Goal: Information Seeking & Learning: Understand process/instructions

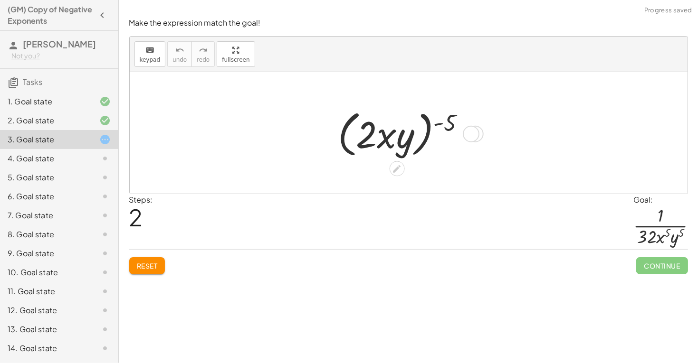
click at [444, 122] on div at bounding box center [405, 133] width 144 height 55
drag, startPoint x: 453, startPoint y: 119, endPoint x: 543, endPoint y: 109, distance: 89.9
click at [543, 109] on div "· ( · 2 · x · y ) ( - 5 ) · 1 · ( · 2 · x · y ) ( - 5 ) · 1 ( - 5 ) ( · 2 · x ·…" at bounding box center [409, 133] width 558 height 122
click at [412, 141] on div at bounding box center [405, 133] width 144 height 55
click at [403, 140] on div at bounding box center [405, 133] width 144 height 55
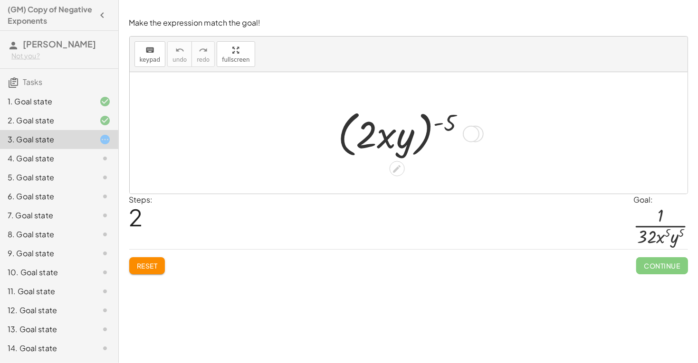
click at [382, 141] on div at bounding box center [405, 133] width 144 height 55
click at [374, 139] on div at bounding box center [405, 133] width 144 height 55
click at [364, 133] on div at bounding box center [405, 133] width 144 height 55
click at [352, 119] on div at bounding box center [405, 133] width 144 height 55
click at [427, 133] on div at bounding box center [405, 133] width 144 height 55
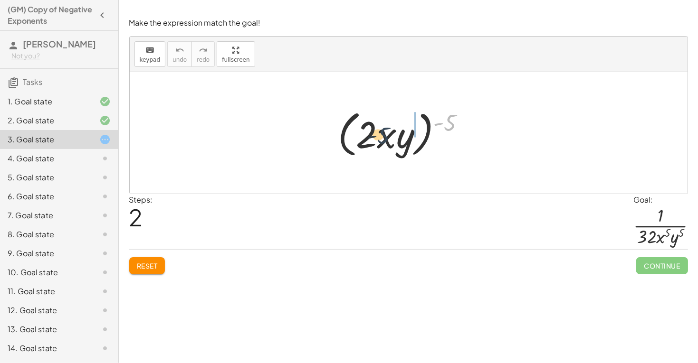
drag, startPoint x: 449, startPoint y: 125, endPoint x: 377, endPoint y: 139, distance: 73.4
click at [377, 139] on div at bounding box center [405, 133] width 144 height 55
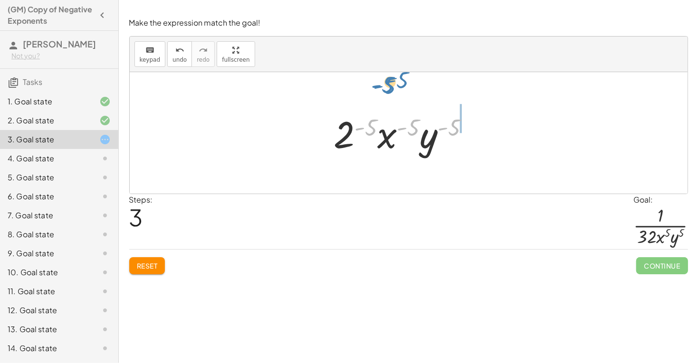
drag, startPoint x: 455, startPoint y: 132, endPoint x: 403, endPoint y: 84, distance: 70.6
click at [403, 84] on div "· ( · 2 · x · y ) ( - 5 ) · 1 · ( · 2 · x · y ) ( - 5 ) · 1 ( · 2 · x · y ) ( -…" at bounding box center [409, 133] width 558 height 122
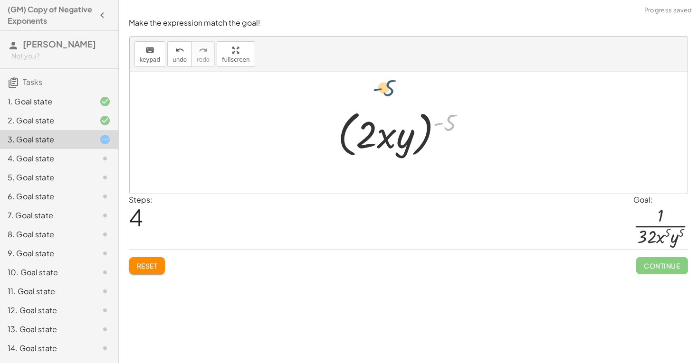
drag, startPoint x: 445, startPoint y: 123, endPoint x: 383, endPoint y: 86, distance: 72.0
drag, startPoint x: 372, startPoint y: 137, endPoint x: 427, endPoint y: 128, distance: 55.8
click at [427, 128] on div at bounding box center [405, 133] width 144 height 55
drag, startPoint x: 381, startPoint y: 143, endPoint x: 349, endPoint y: 130, distance: 34.8
click at [349, 130] on div at bounding box center [405, 133] width 144 height 55
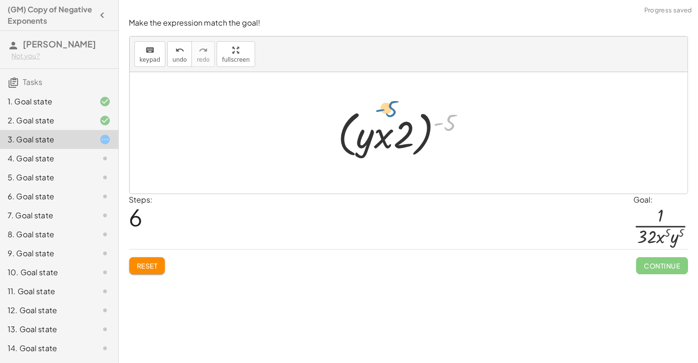
drag, startPoint x: 445, startPoint y: 122, endPoint x: 385, endPoint y: 106, distance: 61.4
click at [385, 106] on div at bounding box center [405, 133] width 144 height 55
click at [150, 259] on button "Reset" at bounding box center [147, 266] width 36 height 17
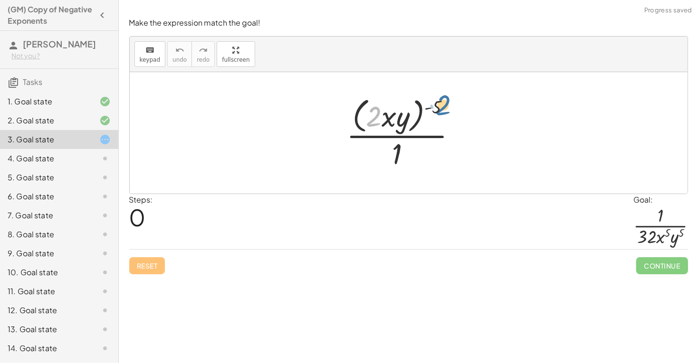
drag, startPoint x: 372, startPoint y: 116, endPoint x: 440, endPoint y: 105, distance: 69.4
click at [440, 105] on div at bounding box center [405, 132] width 127 height 77
drag, startPoint x: 397, startPoint y: 153, endPoint x: 331, endPoint y: 102, distance: 83.3
click at [331, 102] on div at bounding box center [409, 133] width 558 height 122
drag, startPoint x: 398, startPoint y: 153, endPoint x: 333, endPoint y: 132, distance: 68.4
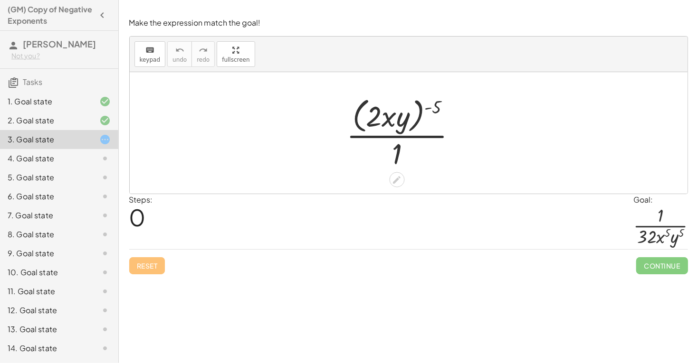
click at [373, 121] on div at bounding box center [405, 132] width 127 height 77
click at [383, 124] on div at bounding box center [405, 132] width 127 height 77
click at [403, 131] on div at bounding box center [405, 132] width 127 height 77
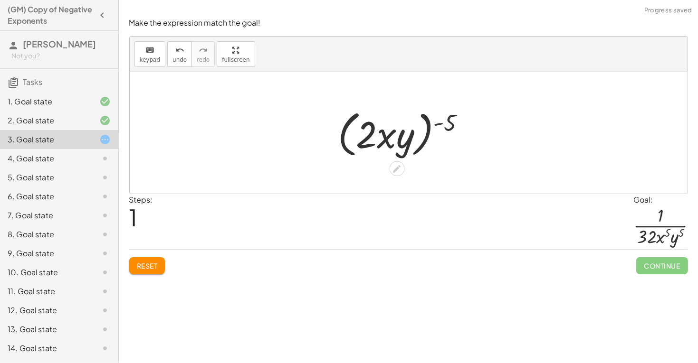
click at [454, 127] on div at bounding box center [405, 133] width 144 height 55
click at [422, 122] on div at bounding box center [405, 133] width 144 height 55
click at [77, 159] on div "4. Goal state" at bounding box center [46, 158] width 76 height 11
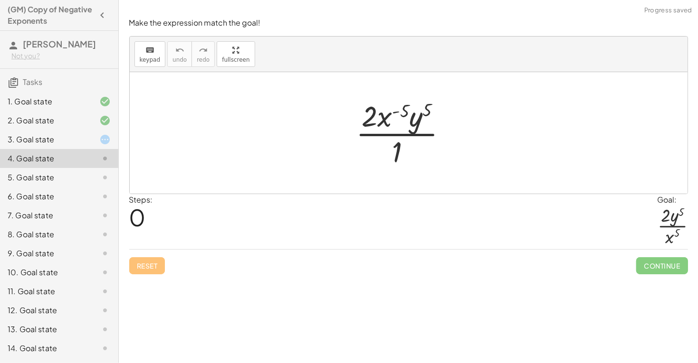
click at [400, 113] on div at bounding box center [405, 132] width 108 height 73
click at [429, 112] on div at bounding box center [405, 132] width 108 height 73
click at [405, 127] on div at bounding box center [405, 132] width 108 height 73
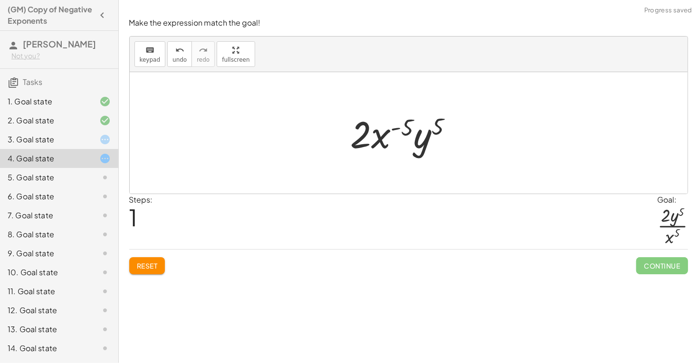
click at [408, 129] on div at bounding box center [405, 133] width 119 height 49
click at [383, 140] on div at bounding box center [405, 133] width 119 height 49
click at [365, 131] on div at bounding box center [405, 133] width 119 height 49
